Goal: Task Accomplishment & Management: Manage account settings

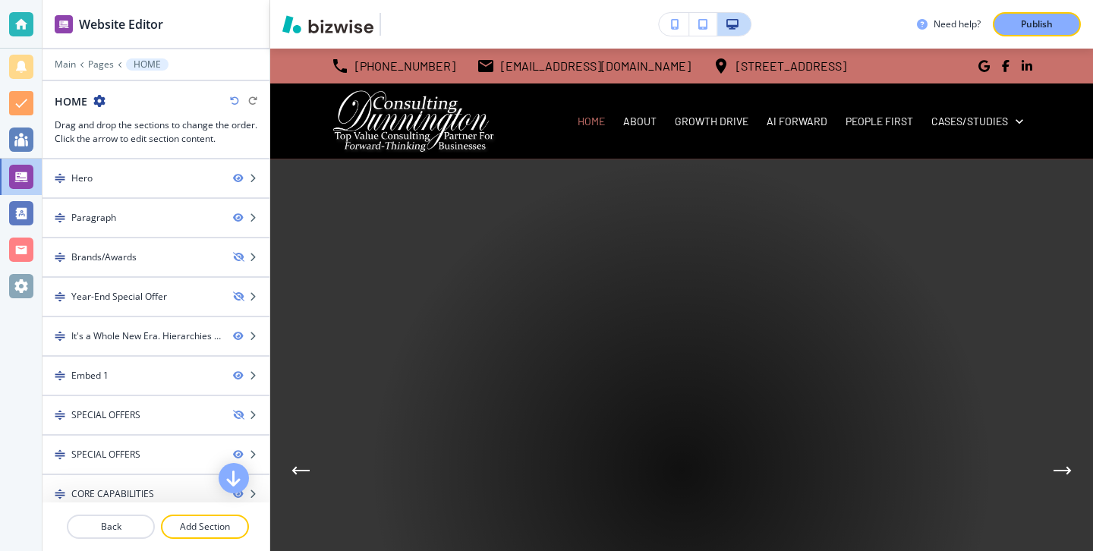
scroll to position [2485, 0]
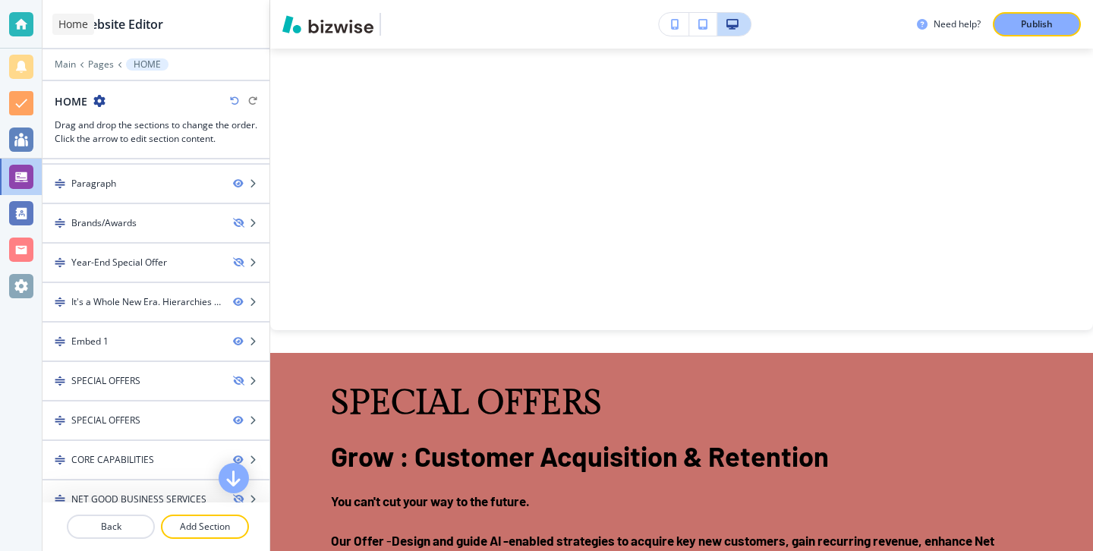
click at [2, 13] on div at bounding box center [21, 24] width 42 height 49
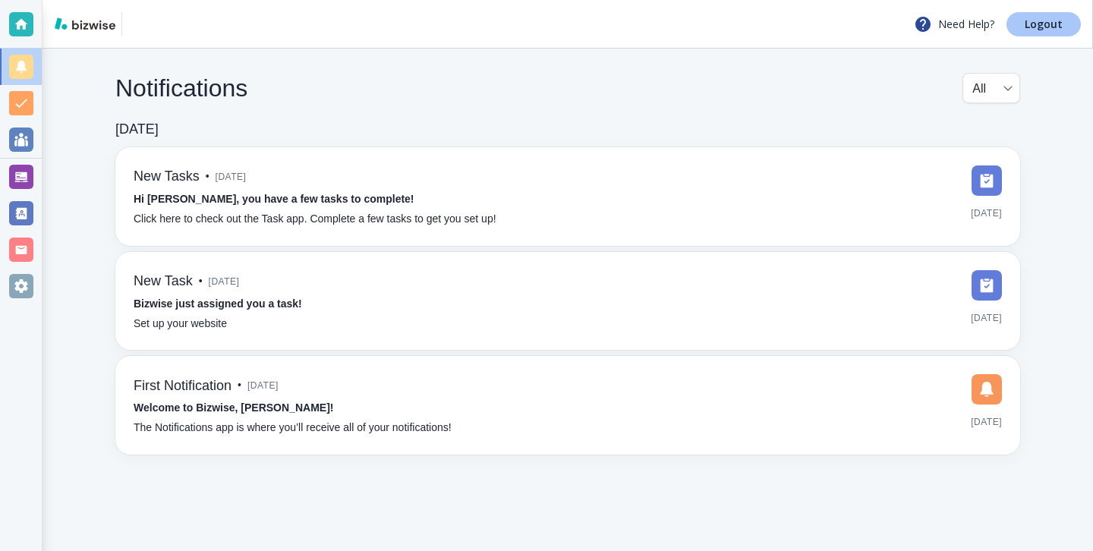
click at [1062, 12] on link "Logout" at bounding box center [1043, 24] width 74 height 24
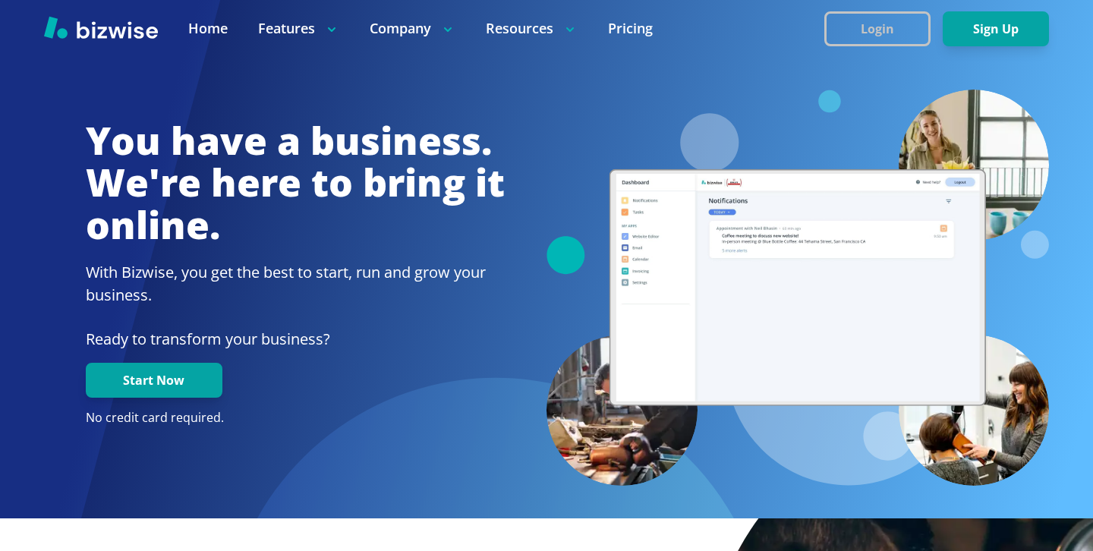
click at [866, 27] on button "Login" at bounding box center [877, 28] width 106 height 35
